Goal: Information Seeking & Learning: Learn about a topic

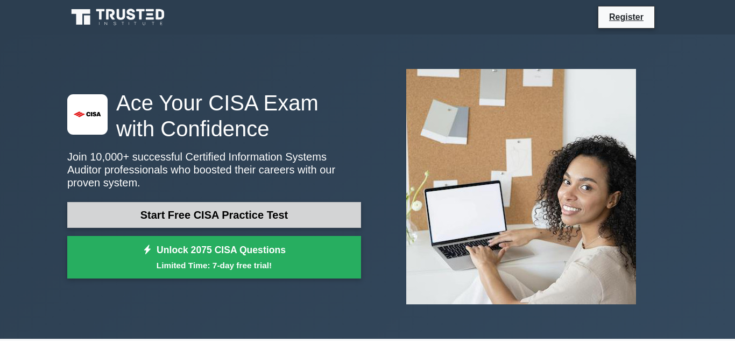
click at [235, 218] on link "Start Free CISA Practice Test" at bounding box center [214, 215] width 294 height 26
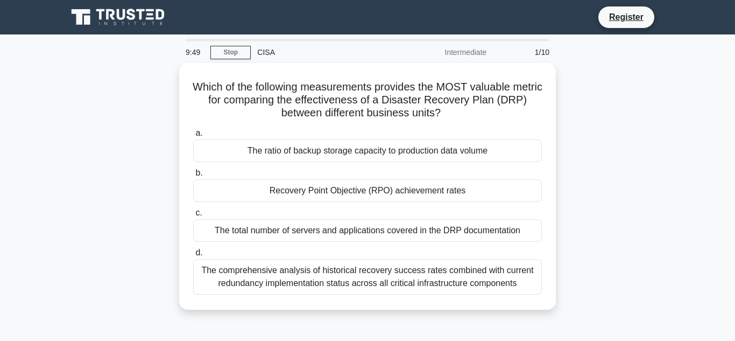
click at [55, 119] on main "9:49 Stop CISA Intermediate 1/10 Which of the following measurements provides t…" at bounding box center [367, 307] width 735 height 547
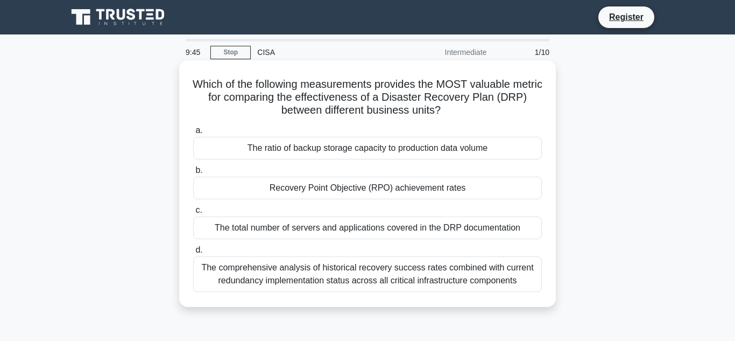
click at [261, 147] on div "The ratio of backup storage capacity to production data volume" at bounding box center [367, 148] width 349 height 23
click at [193, 134] on input "a. The ratio of backup storage capacity to production data volume" at bounding box center [193, 130] width 0 height 7
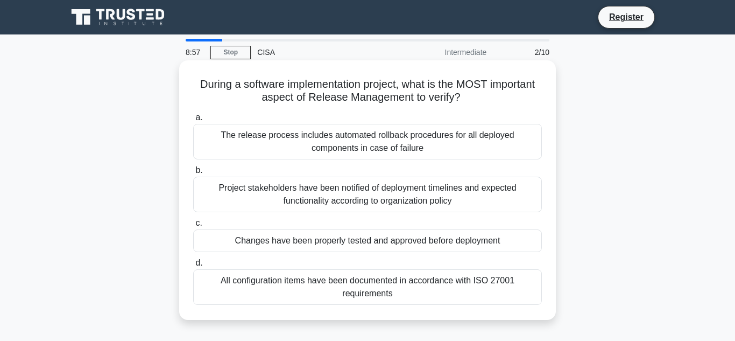
click at [242, 274] on div "All configuration items have been documented in accordance with ISO 27001 requi…" at bounding box center [367, 287] width 349 height 36
click at [193, 266] on input "d. All configuration items have been documented in accordance with ISO 27001 re…" at bounding box center [193, 262] width 0 height 7
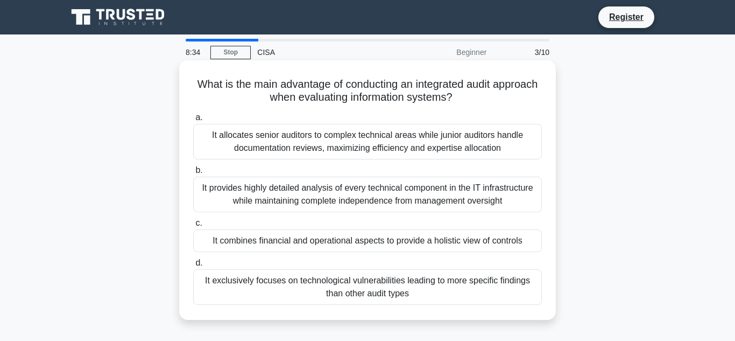
click at [232, 193] on div "It provides highly detailed analysis of every technical component in the IT inf…" at bounding box center [367, 194] width 349 height 36
click at [193, 174] on input "b. It provides highly detailed analysis of every technical component in the IT …" at bounding box center [193, 170] width 0 height 7
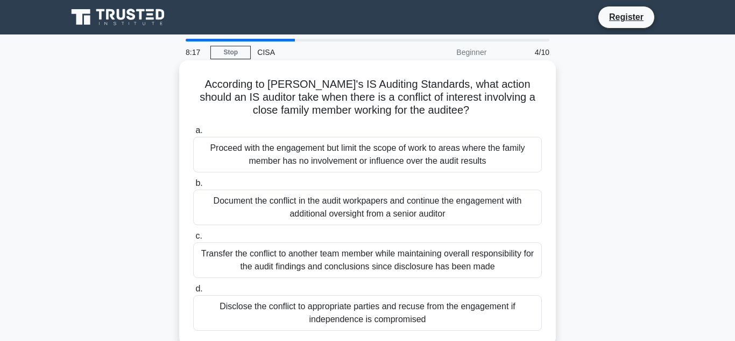
click at [236, 156] on div "Proceed with the engagement but limit the scope of work to areas where the fami…" at bounding box center [367, 155] width 349 height 36
click at [193, 134] on input "a. Proceed with the engagement but limit the scope of work to areas where the f…" at bounding box center [193, 130] width 0 height 7
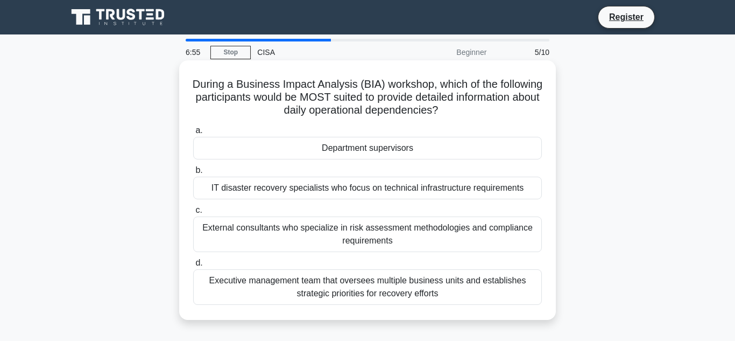
click at [357, 152] on div "Department supervisors" at bounding box center [367, 148] width 349 height 23
click at [193, 134] on input "a. Department supervisors" at bounding box center [193, 130] width 0 height 7
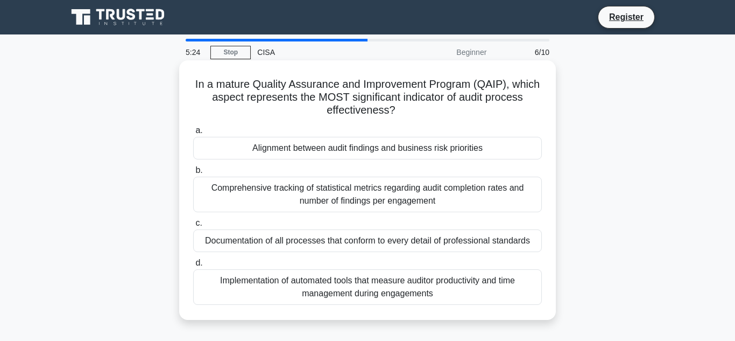
click at [264, 208] on div "Comprehensive tracking of statistical metrics regarding audit completion rates …" at bounding box center [367, 194] width 349 height 36
click at [193, 174] on input "b. Comprehensive tracking of statistical metrics regarding audit completion rat…" at bounding box center [193, 170] width 0 height 7
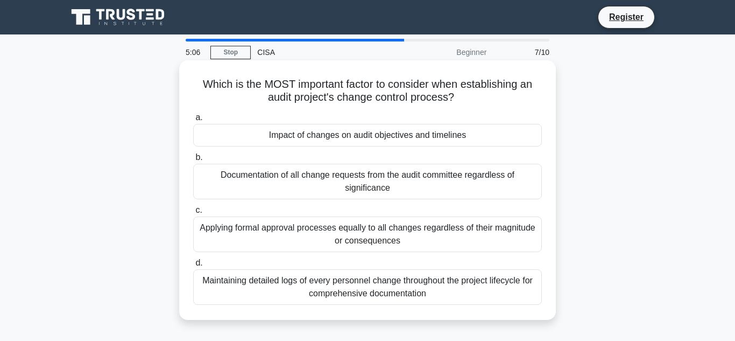
click at [226, 175] on div "Documentation of all change requests from the audit committee regardless of sig…" at bounding box center [367, 182] width 349 height 36
click at [193, 161] on input "b. Documentation of all change requests from the audit committee regardless of …" at bounding box center [193, 157] width 0 height 7
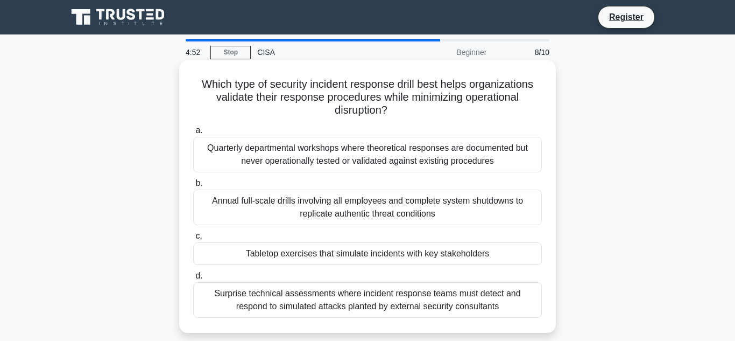
click at [257, 218] on div "Annual full-scale drills involving all employees and complete system shutdowns …" at bounding box center [367, 207] width 349 height 36
click at [193, 187] on input "b. Annual full-scale drills involving all employees and complete system shutdow…" at bounding box center [193, 183] width 0 height 7
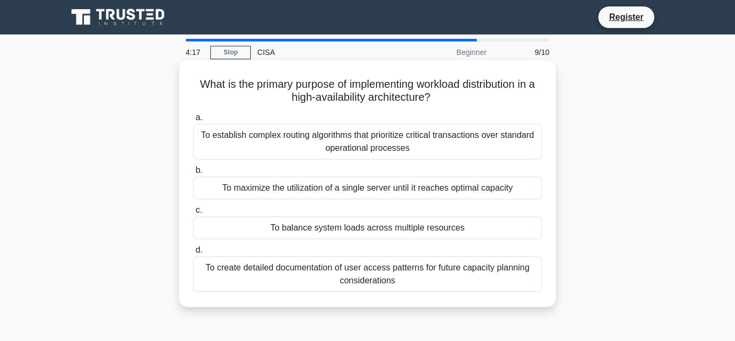
click at [217, 227] on div "To balance system loads across multiple resources" at bounding box center [367, 227] width 349 height 23
click at [193, 214] on input "c. To balance system loads across multiple resources" at bounding box center [193, 210] width 0 height 7
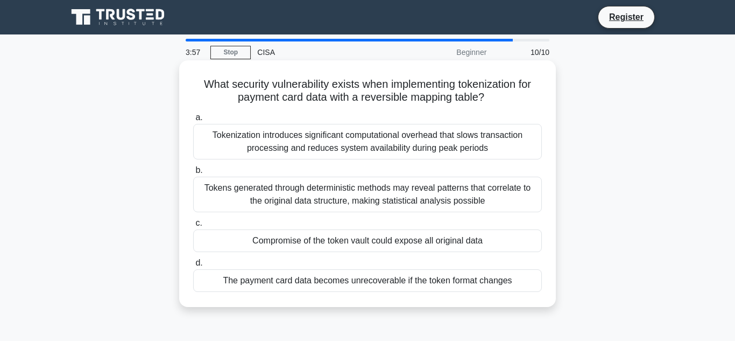
click at [207, 148] on div "Tokenization introduces significant computational overhead that slows transacti…" at bounding box center [367, 142] width 349 height 36
click at [193, 121] on input "a. Tokenization introduces significant computational overhead that slows transa…" at bounding box center [193, 117] width 0 height 7
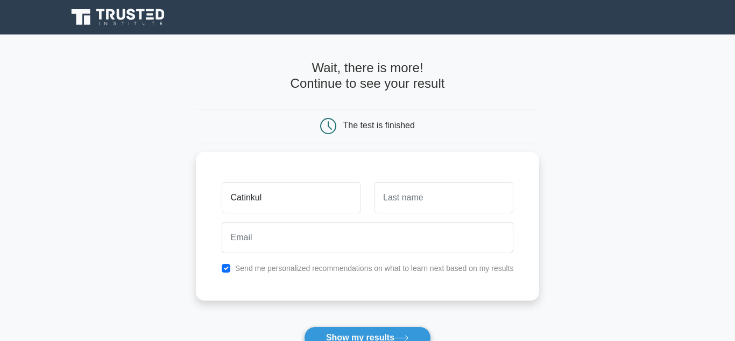
type input "Catinkul"
type input "F"
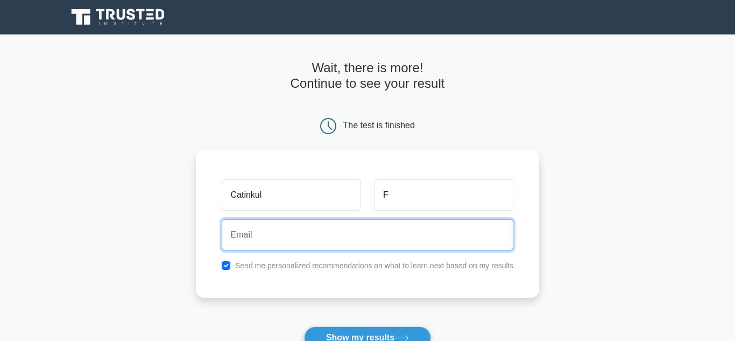
click at [252, 229] on input "email" at bounding box center [368, 234] width 292 height 31
type input "mcio2020.1@gmail.com"
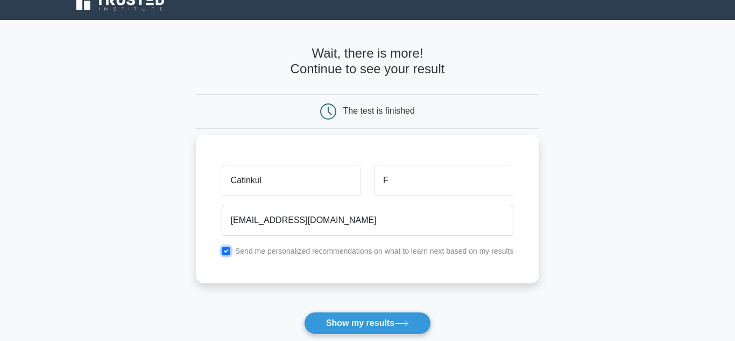
click at [228, 255] on input "checkbox" at bounding box center [226, 250] width 9 height 9
checkbox input "false"
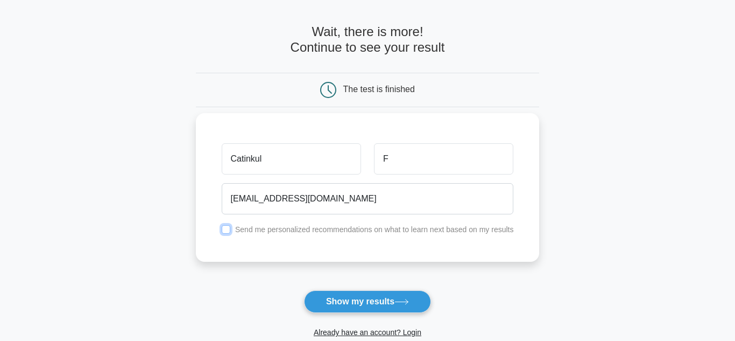
scroll to position [42, 0]
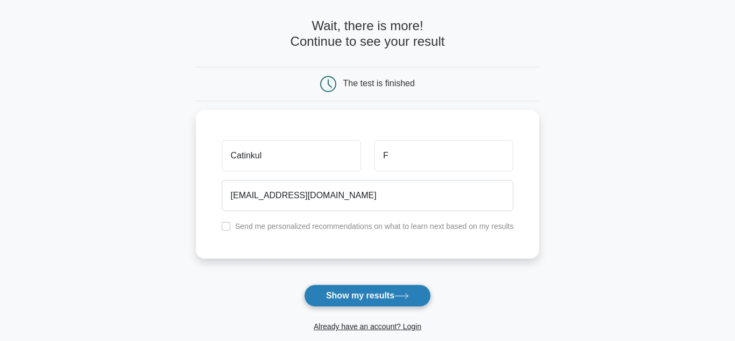
click at [400, 298] on icon at bounding box center [401, 296] width 15 height 6
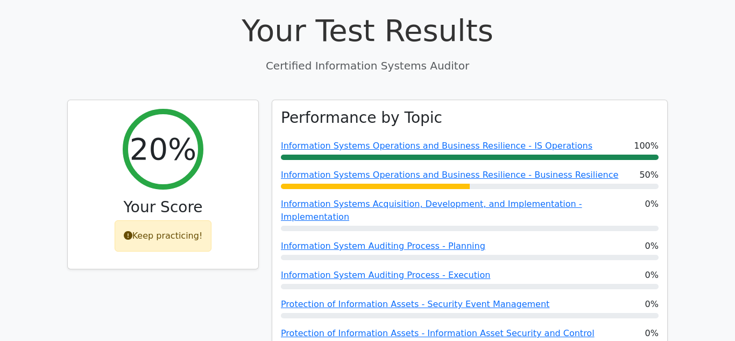
scroll to position [364, 0]
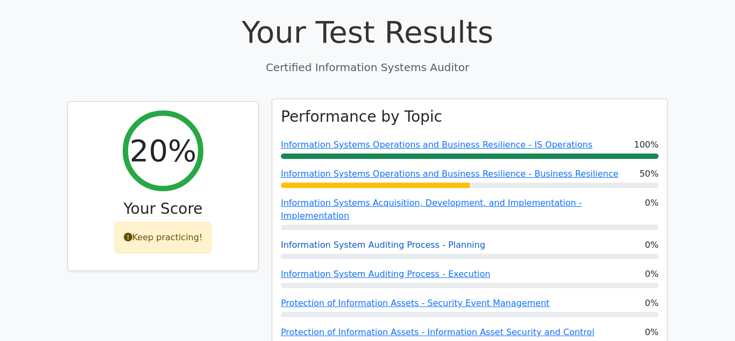
click at [435, 239] on link "Information System Auditing Process - Planning" at bounding box center [383, 244] width 204 height 10
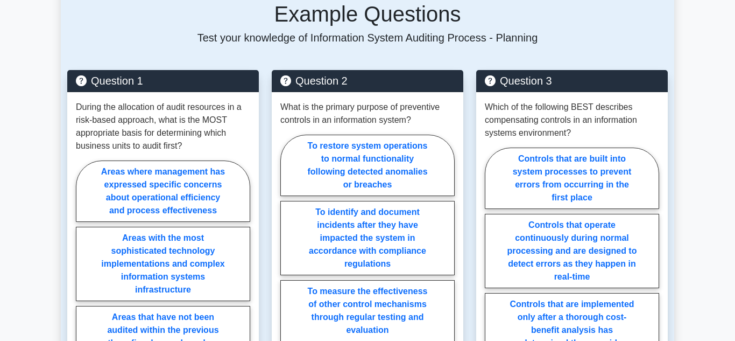
scroll to position [876, 0]
